Goal: Navigation & Orientation: Understand site structure

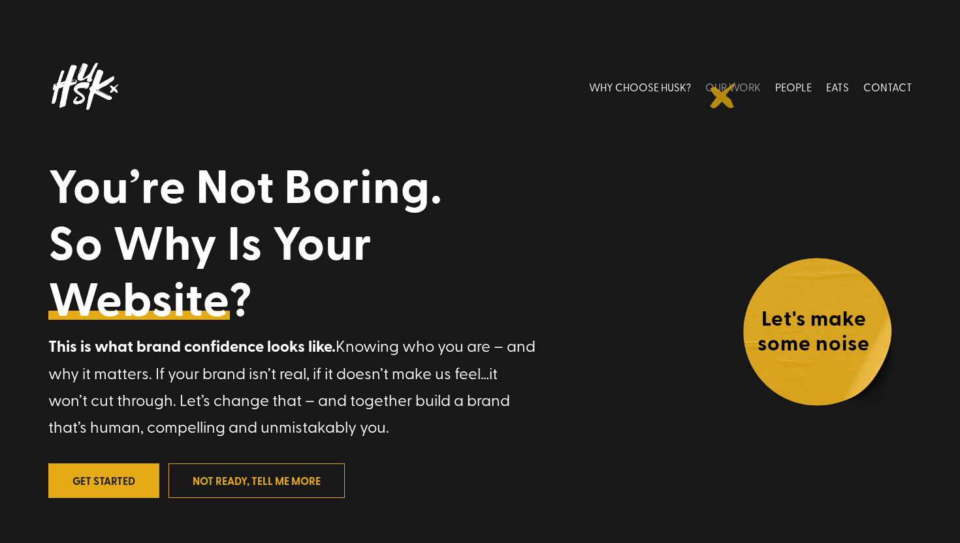
click at [723, 95] on link "OUR WORK" at bounding box center [733, 86] width 56 height 58
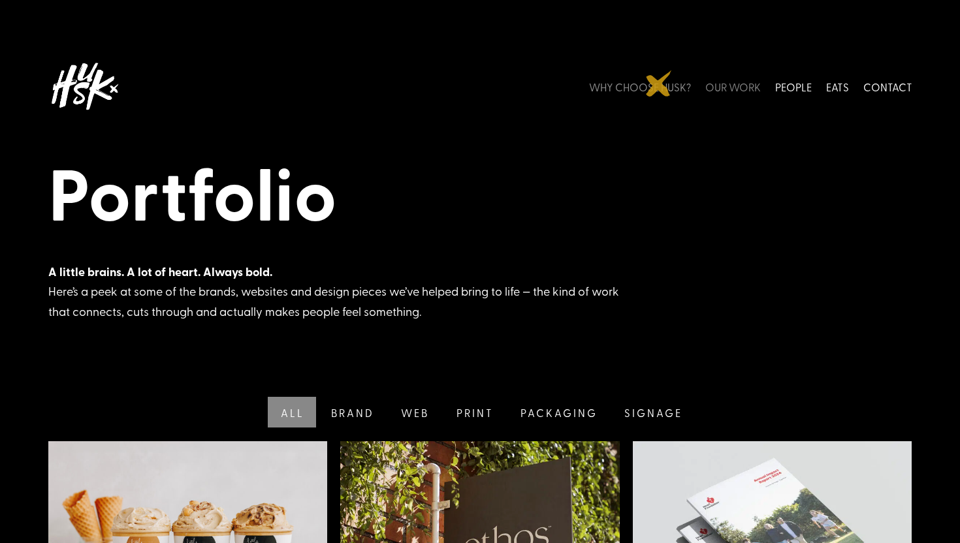
click at [659, 84] on link "WHY CHOOSE HUSK?" at bounding box center [640, 86] width 102 height 58
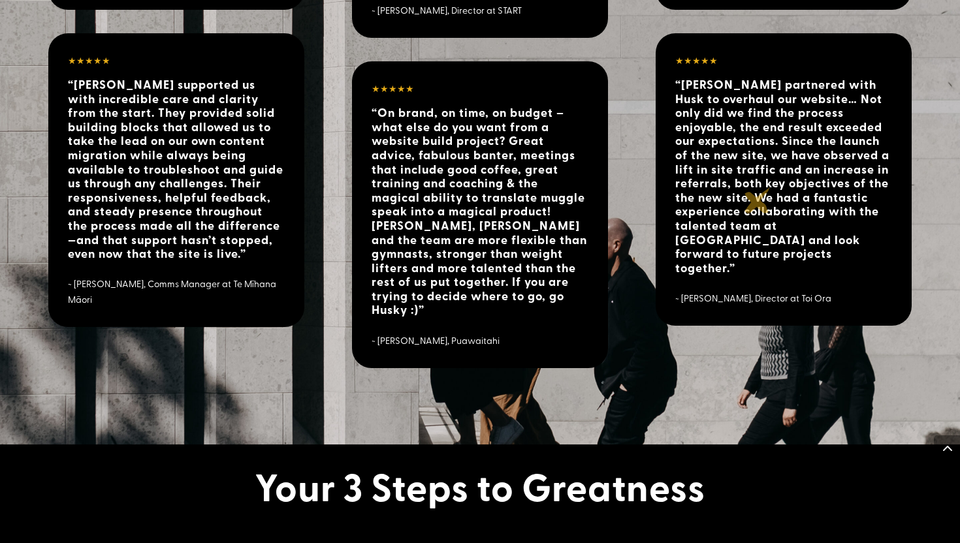
scroll to position [2946, 0]
